Goal: Task Accomplishment & Management: Manage account settings

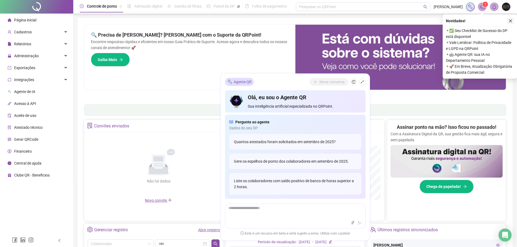
click at [512, 21] on icon "close" at bounding box center [511, 21] width 4 height 4
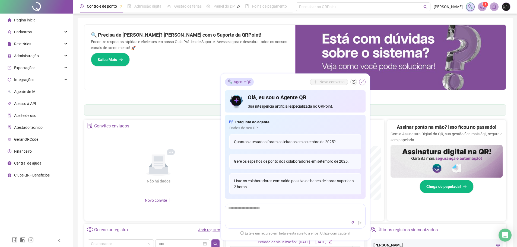
click at [363, 81] on icon "shrink" at bounding box center [362, 81] width 3 height 3
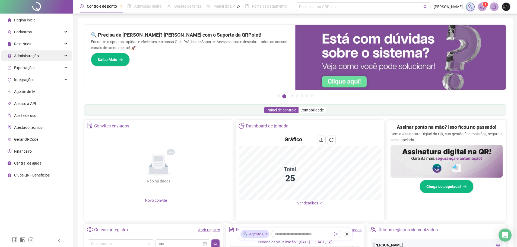
click at [45, 58] on div "Administração" at bounding box center [36, 55] width 71 height 11
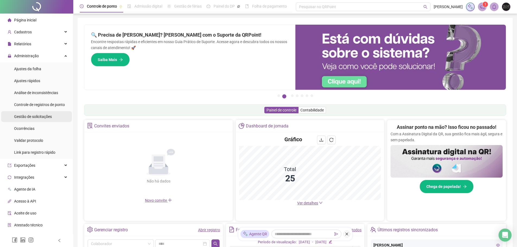
click at [53, 120] on li "Gestão de solicitações" at bounding box center [36, 116] width 71 height 11
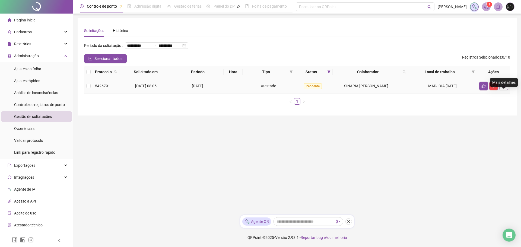
click at [506, 90] on button "button" at bounding box center [503, 86] width 9 height 9
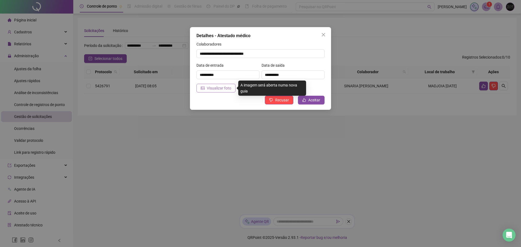
click at [207, 88] on span "Visualizar foto" at bounding box center [219, 88] width 24 height 6
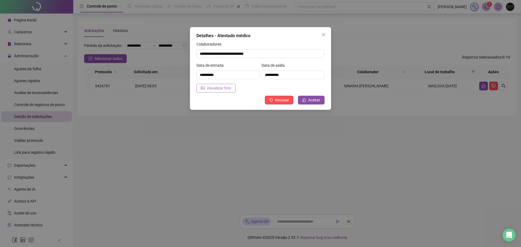
click at [218, 89] on span "Visualizar foto" at bounding box center [219, 88] width 24 height 6
